Goal: Task Accomplishment & Management: Manage account settings

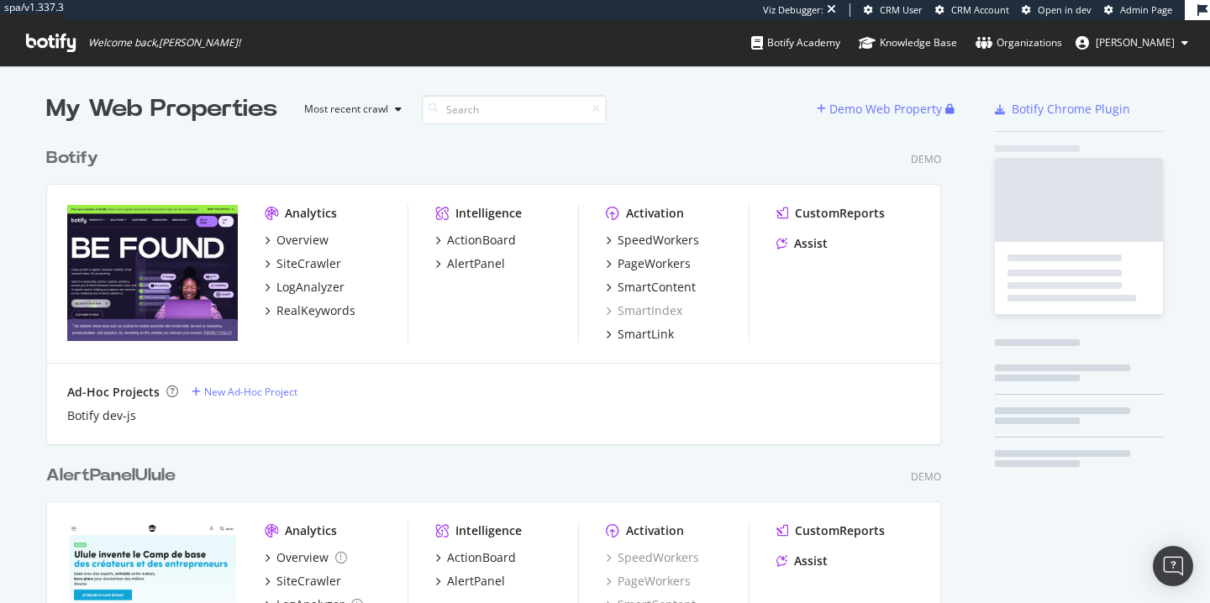
scroll to position [1787, 908]
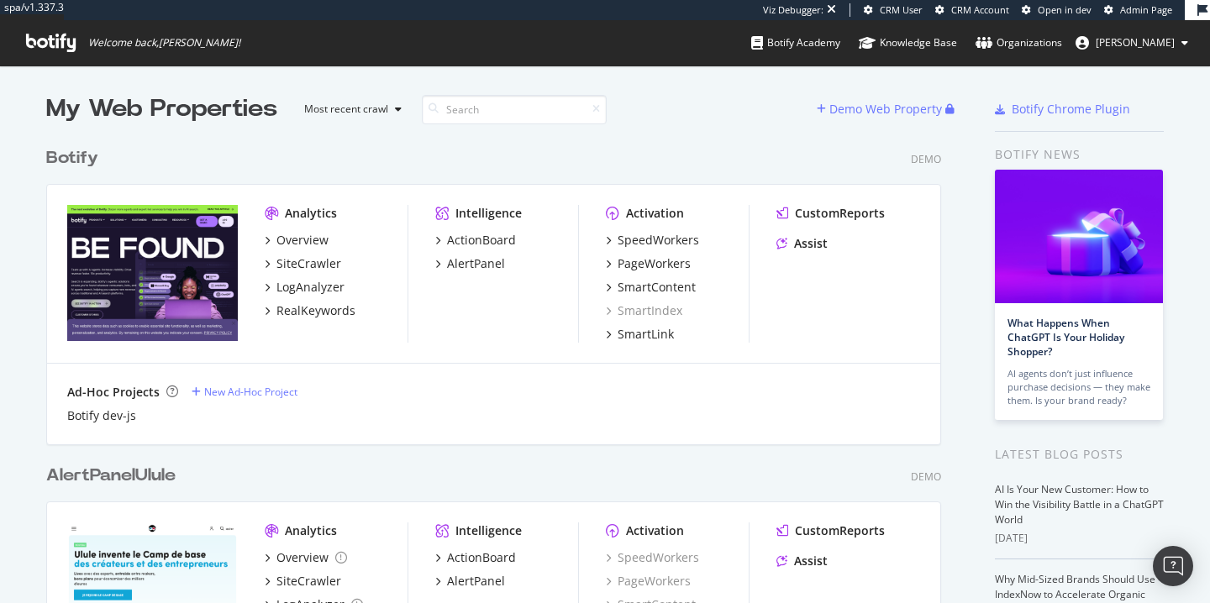
click at [144, 276] on img "grid" at bounding box center [152, 273] width 171 height 136
click at [169, 302] on img "grid" at bounding box center [152, 273] width 171 height 136
click at [294, 242] on div "Overview" at bounding box center [302, 240] width 52 height 17
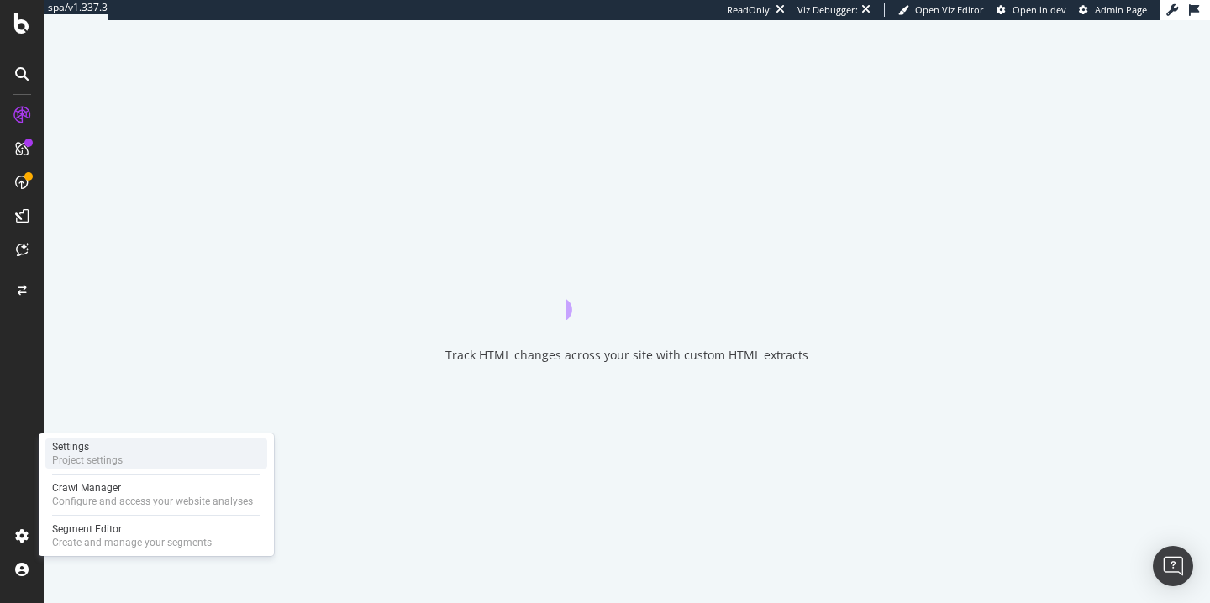
click at [115, 452] on div "Settings" at bounding box center [87, 446] width 71 height 13
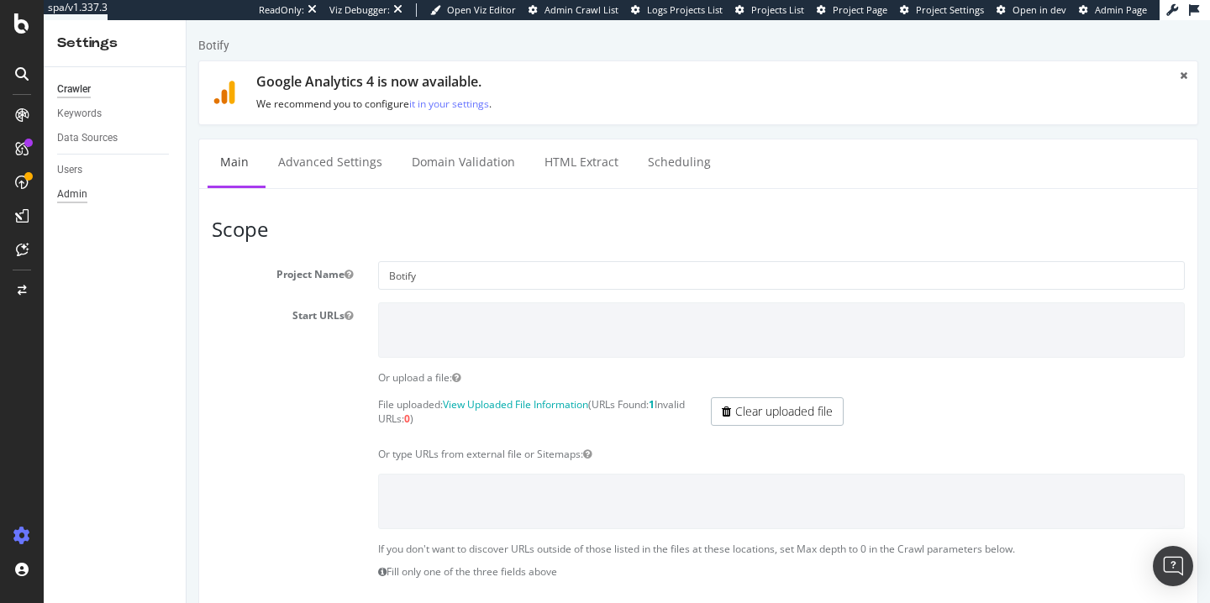
click at [72, 192] on div "Admin" at bounding box center [72, 195] width 30 height 18
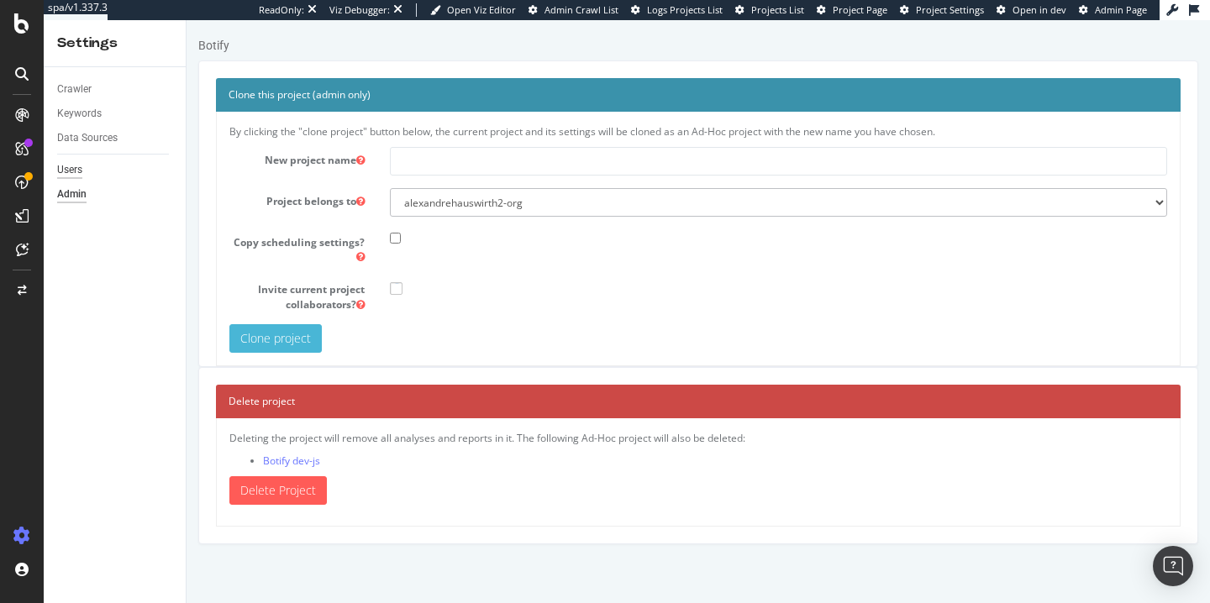
click at [67, 177] on div "Users" at bounding box center [69, 170] width 25 height 18
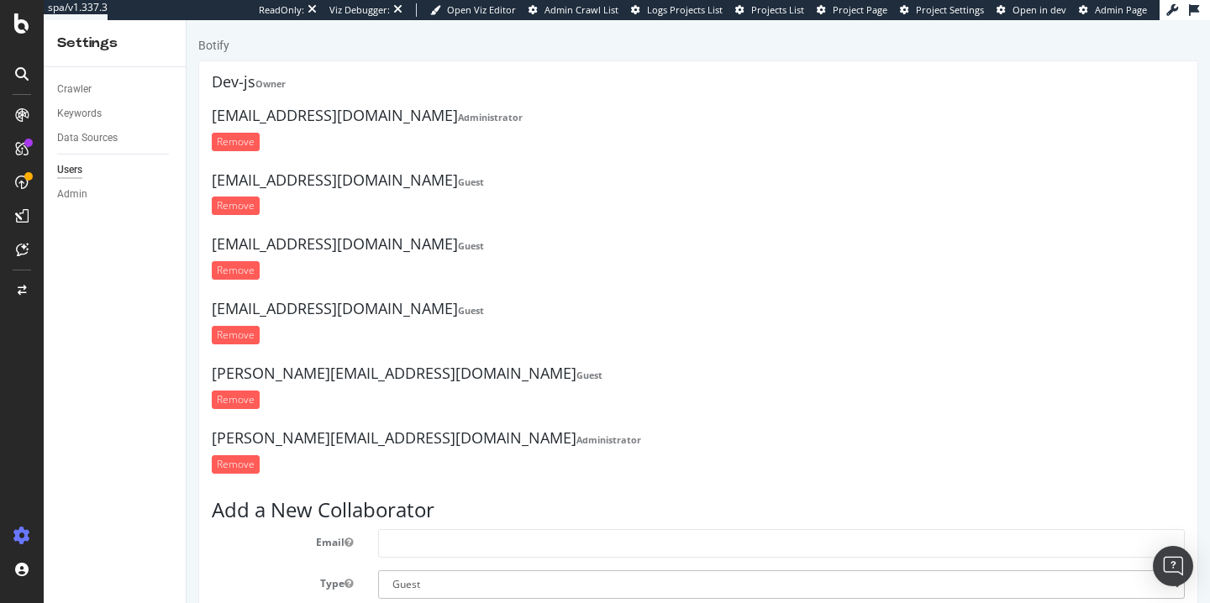
scroll to position [76, 0]
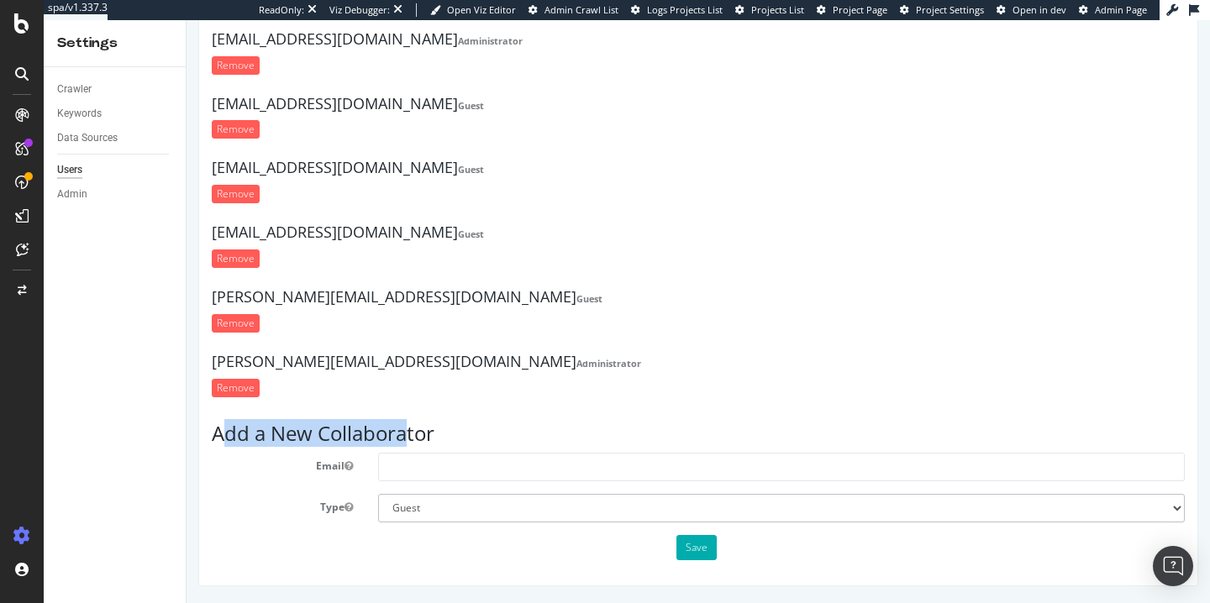
drag, startPoint x: 231, startPoint y: 435, endPoint x: 424, endPoint y: 435, distance: 193.2
click at [424, 435] on h3 "Add a New Collaborator" at bounding box center [698, 434] width 973 height 22
click at [427, 435] on h3 "Add a New Collaborator" at bounding box center [698, 434] width 973 height 22
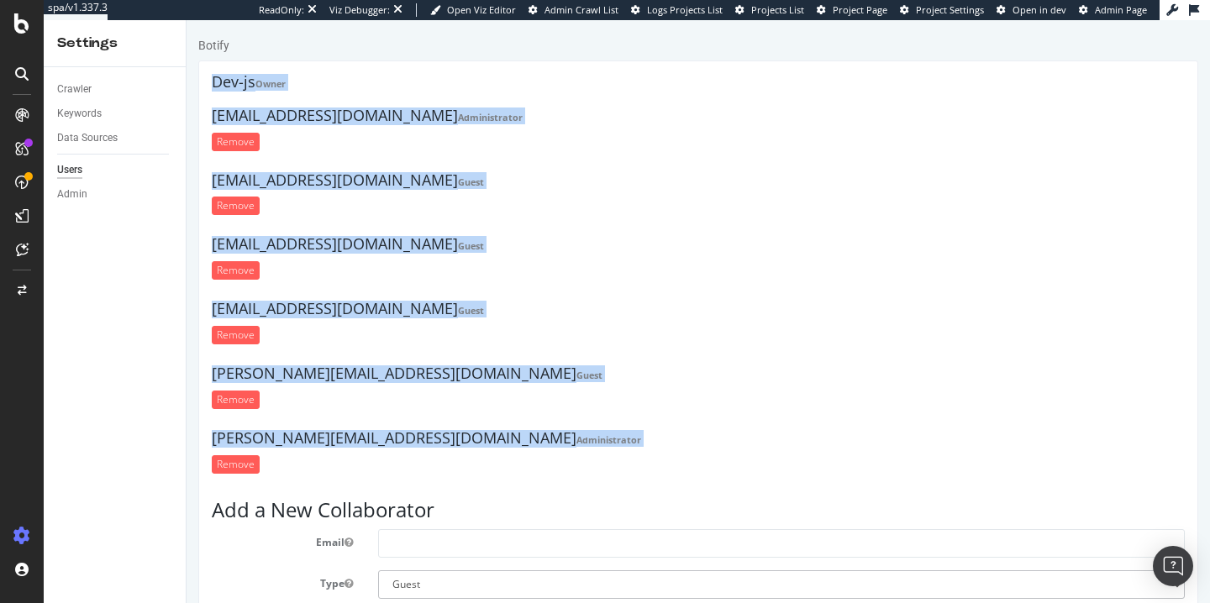
drag, startPoint x: 209, startPoint y: 78, endPoint x: 599, endPoint y: 486, distance: 564.4
click at [599, 486] on div "Dev-js Owner pierre.prior@botify.com Administrator Remove qa@test.com Guest Rem…" at bounding box center [698, 361] width 1000 height 602
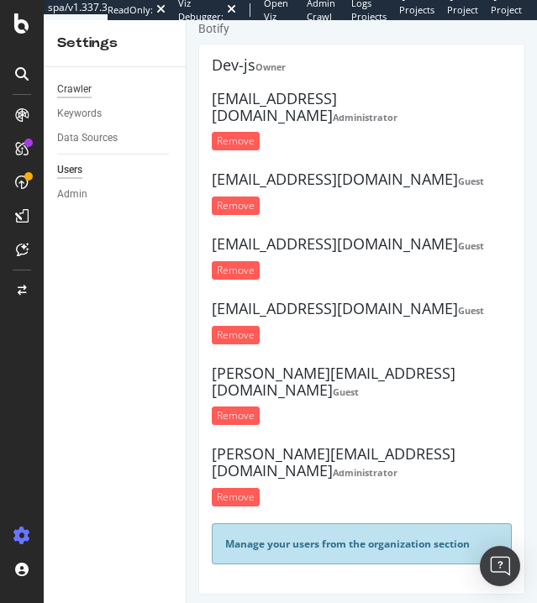
click at [77, 97] on div "Crawler" at bounding box center [74, 90] width 34 height 18
drag, startPoint x: 500, startPoint y: 496, endPoint x: 302, endPoint y: 496, distance: 198.2
click at [302, 523] on div "Manage your users from the organization section" at bounding box center [362, 543] width 300 height 41
click at [302, 537] on b "Manage your users from the organization section" at bounding box center [360, 544] width 244 height 14
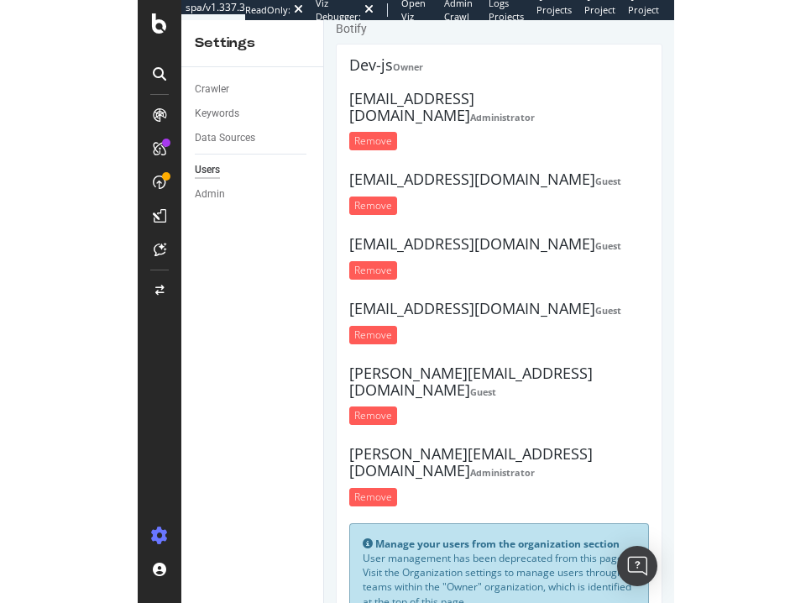
scroll to position [34, 0]
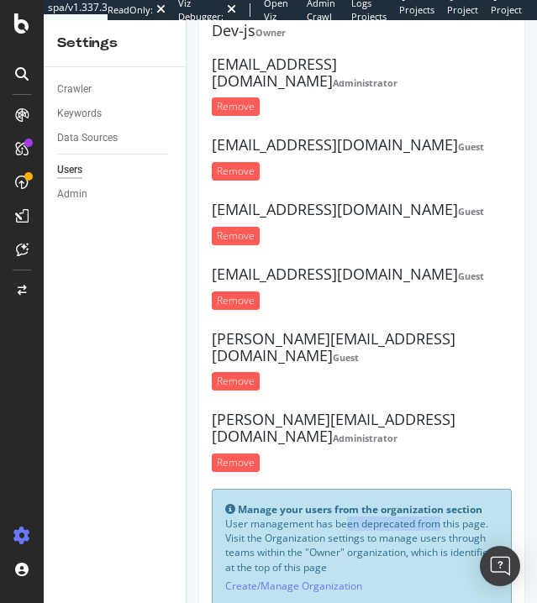
drag, startPoint x: 288, startPoint y: 476, endPoint x: 399, endPoint y: 476, distance: 110.9
click at [399, 517] on p "User management has been deprecated from this page. Visit the Organization sett…" at bounding box center [361, 546] width 273 height 58
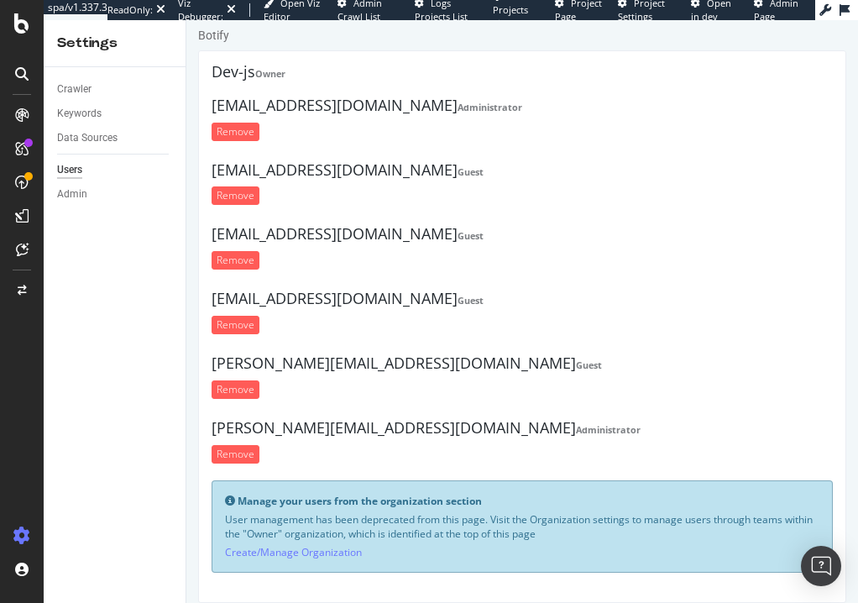
scroll to position [27, 0]
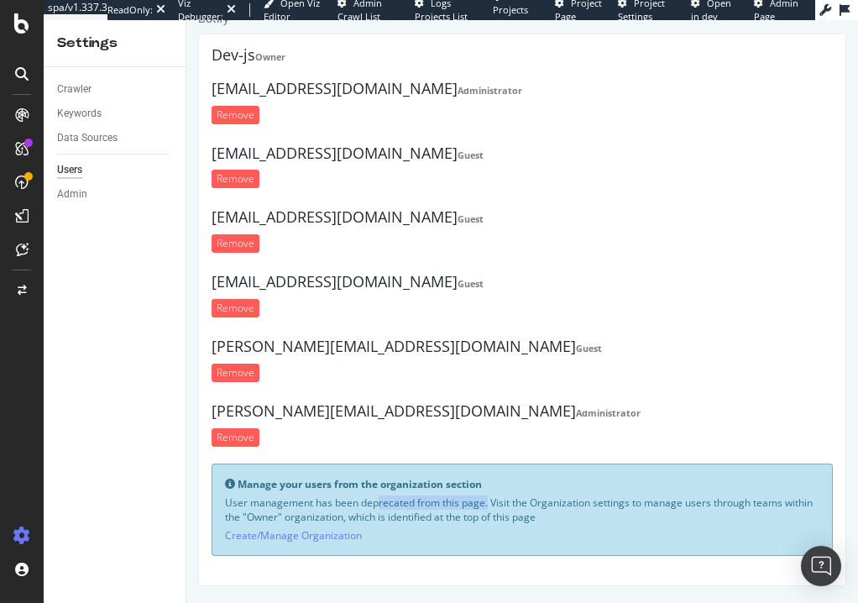
drag, startPoint x: 320, startPoint y: 505, endPoint x: 451, endPoint y: 505, distance: 131.0
click at [451, 505] on p "User management has been deprecated from this page. Visit the Organization sett…" at bounding box center [522, 510] width 595 height 29
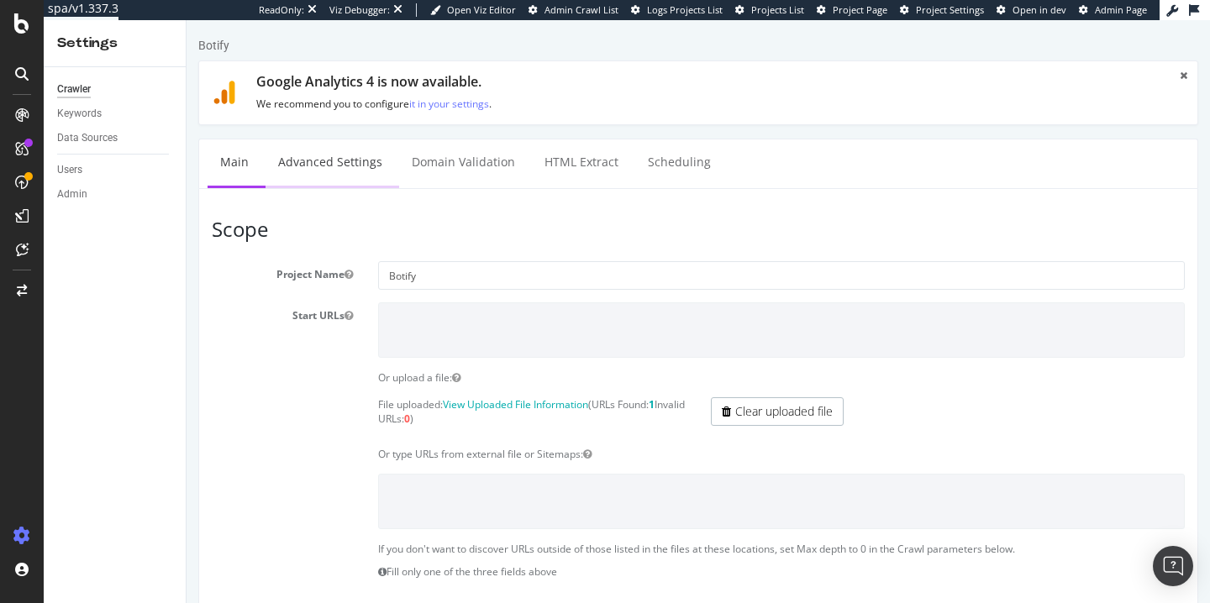
click at [357, 159] on link "Advanced Settings" at bounding box center [329, 162] width 129 height 46
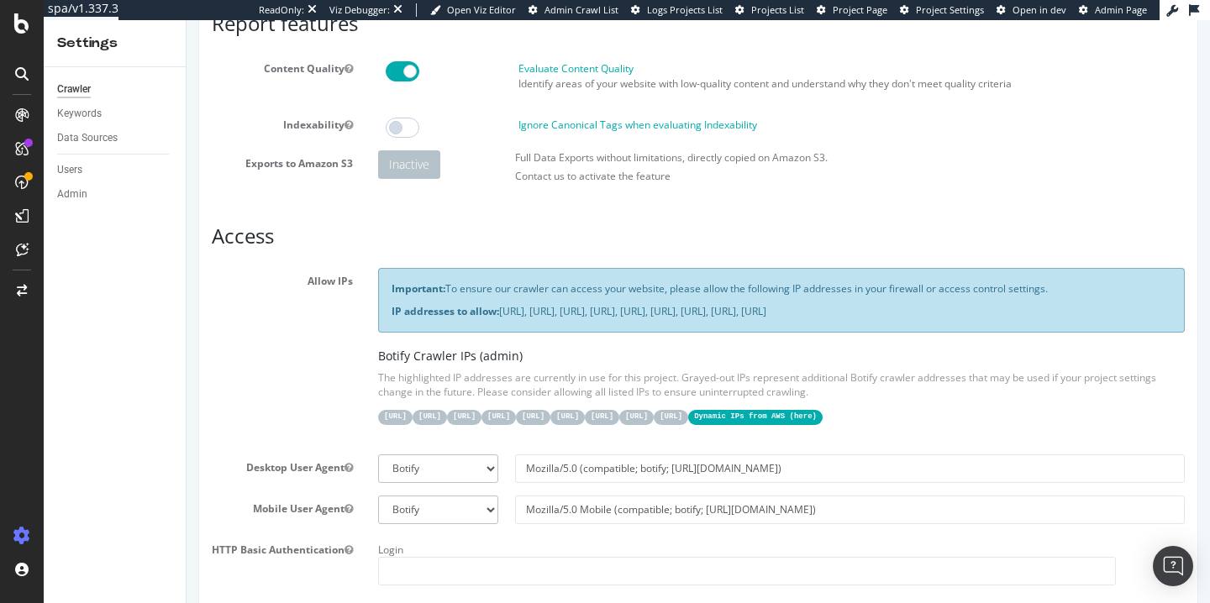
scroll to position [132, 0]
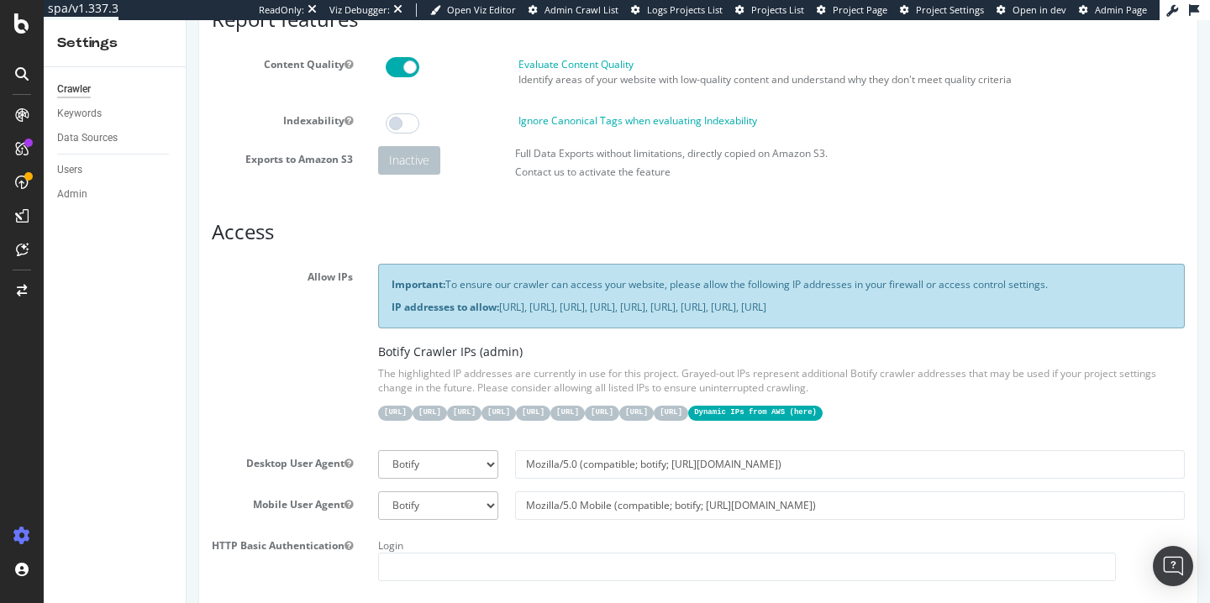
drag, startPoint x: 387, startPoint y: 282, endPoint x: 541, endPoint y: 318, distance: 157.9
click at [540, 318] on div "Important: To ensure our crawler can access your website, please allow the foll…" at bounding box center [781, 296] width 806 height 64
click at [541, 314] on p "IP addresses to allow: 31.41.37.0/24, 44.206.2.192/26, 15.235.106.96/27, 52.6.2…" at bounding box center [780, 307] width 779 height 14
drag, startPoint x: 541, startPoint y: 318, endPoint x: 386, endPoint y: 250, distance: 169.6
click at [387, 251] on article "Access Allow IPs Important: To ensure our crawler can access your website, plea…" at bounding box center [698, 469] width 973 height 496
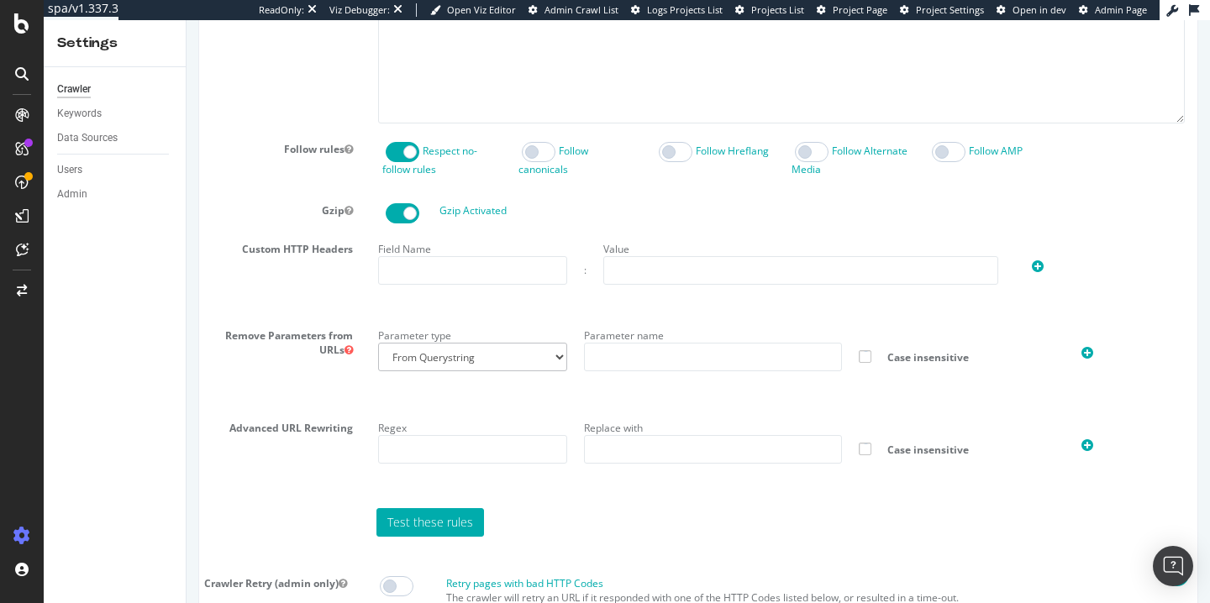
scroll to position [0, 0]
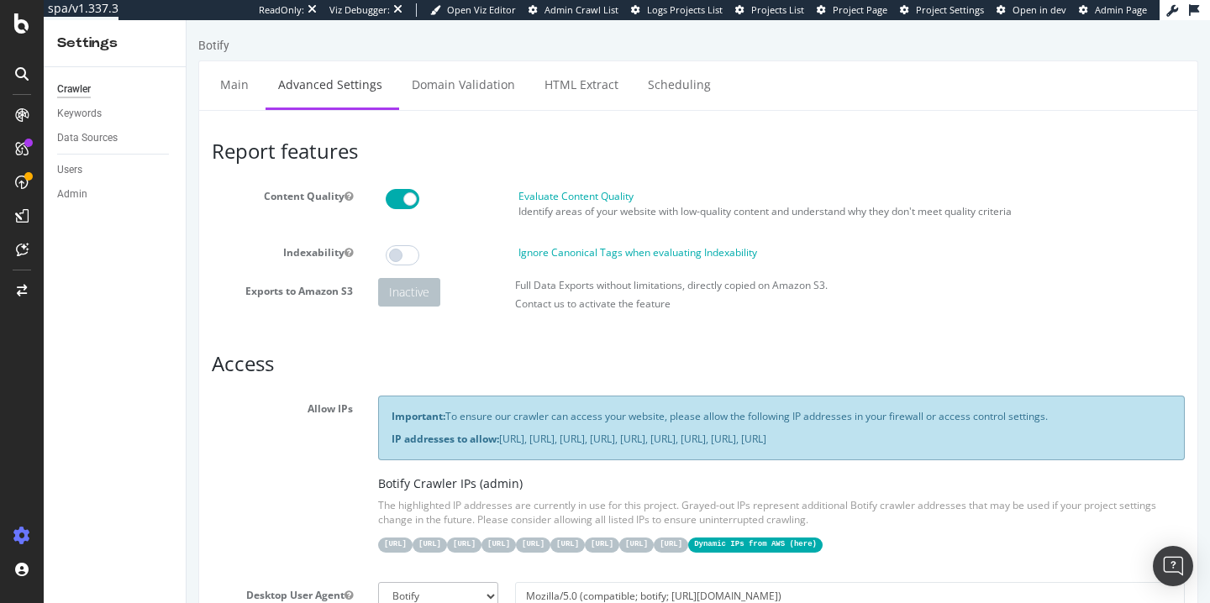
click at [645, 86] on link "Scheduling" at bounding box center [679, 84] width 88 height 46
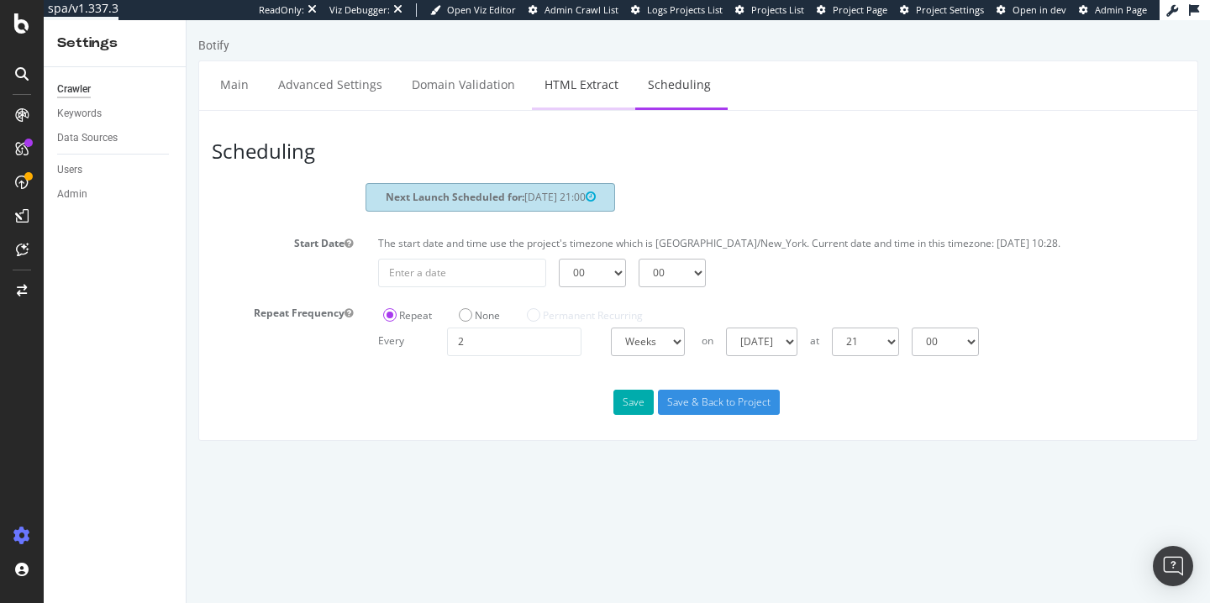
click at [591, 103] on link "HTML Extract" at bounding box center [581, 84] width 99 height 46
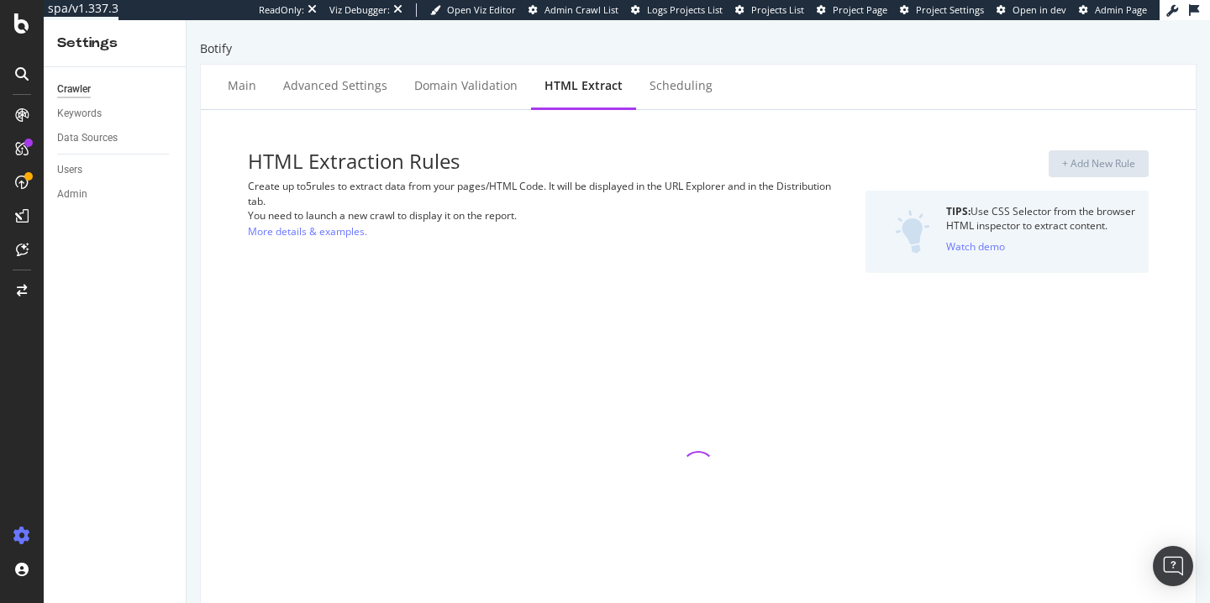
select select "count"
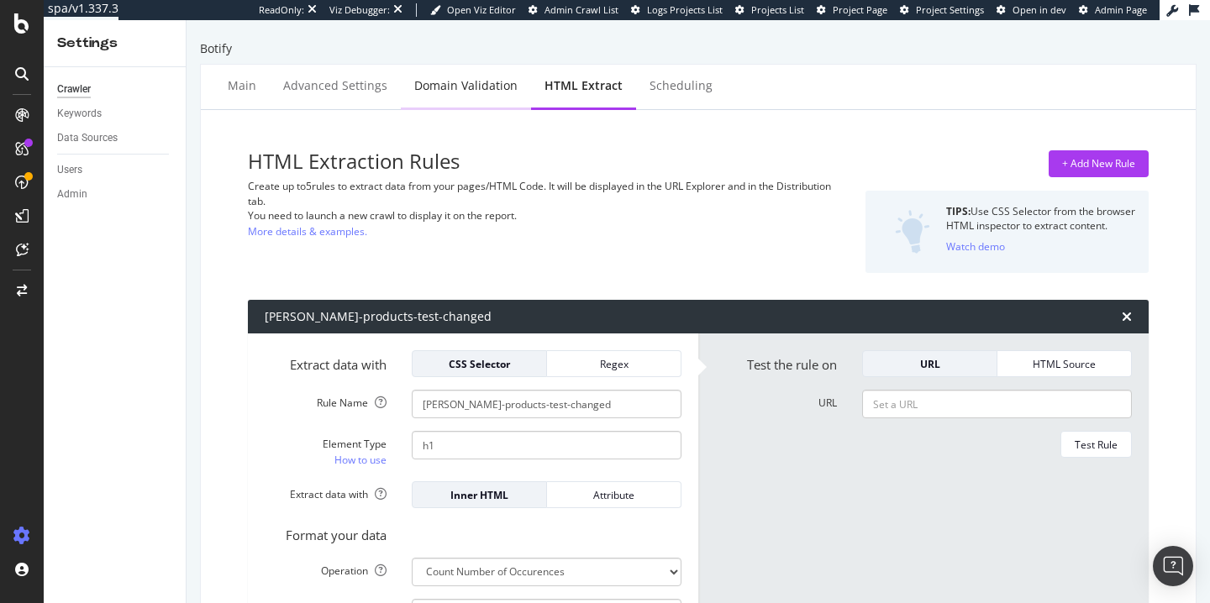
click at [468, 93] on div "Domain Validation" at bounding box center [465, 85] width 103 height 17
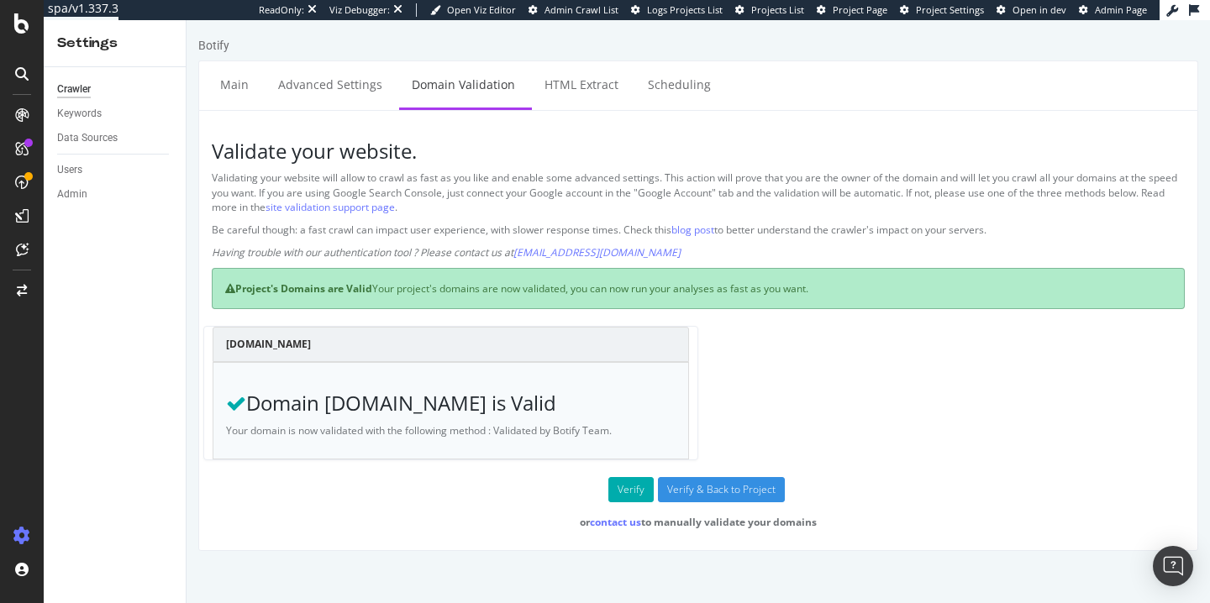
click at [229, 289] on icon at bounding box center [230, 289] width 10 height 10
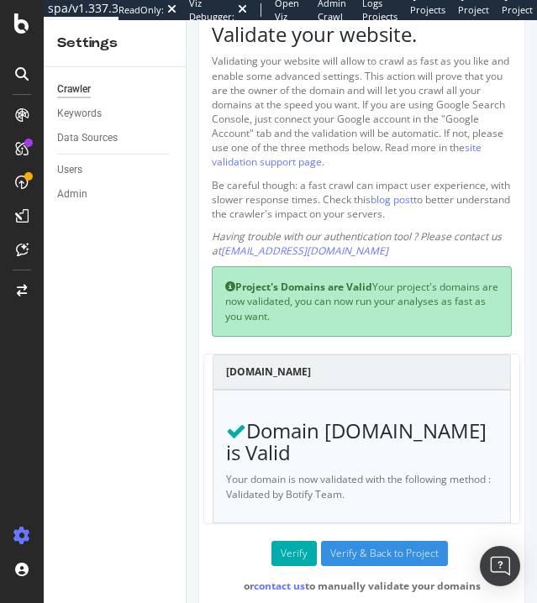
scroll to position [218, 0]
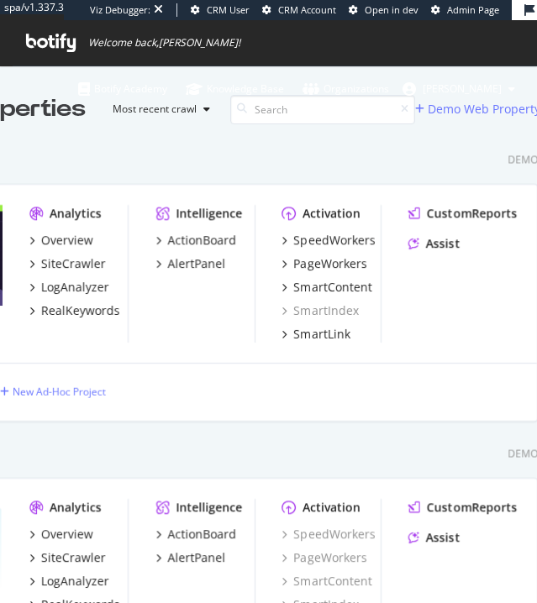
scroll to position [603, 537]
